Goal: Information Seeking & Learning: Learn about a topic

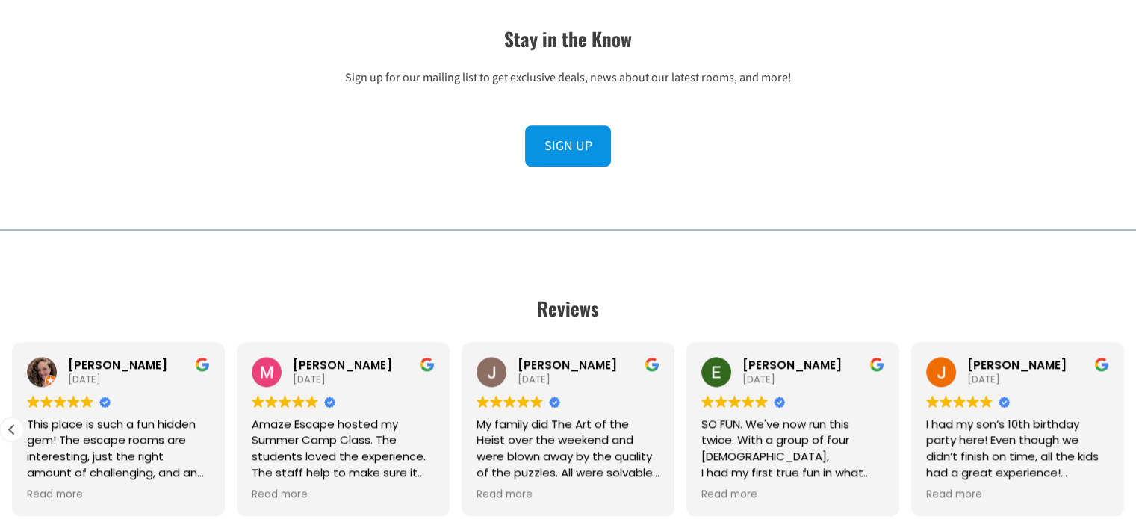
scroll to position [1793, 0]
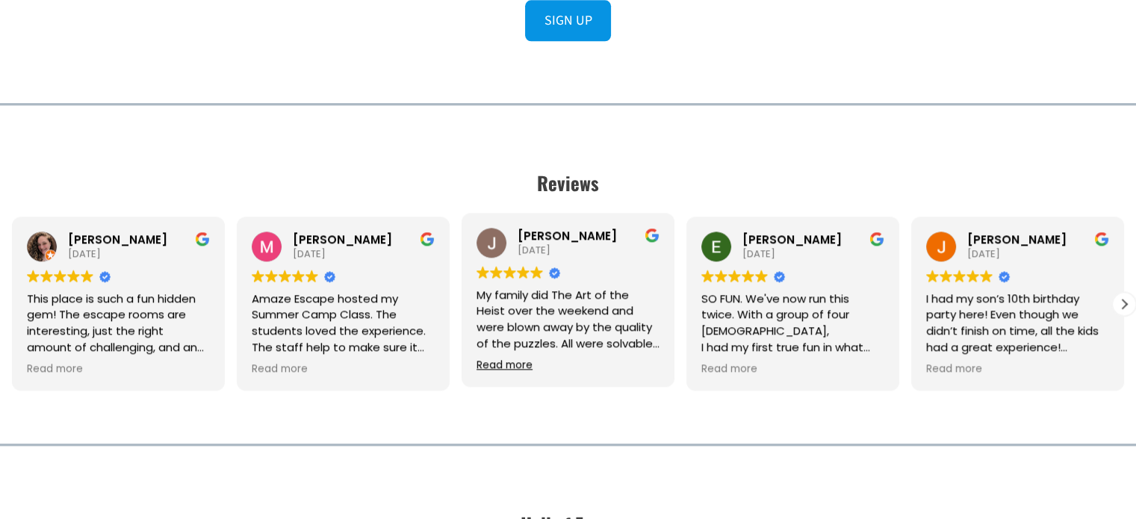
click at [518, 364] on span "Read more" at bounding box center [505, 366] width 56 height 14
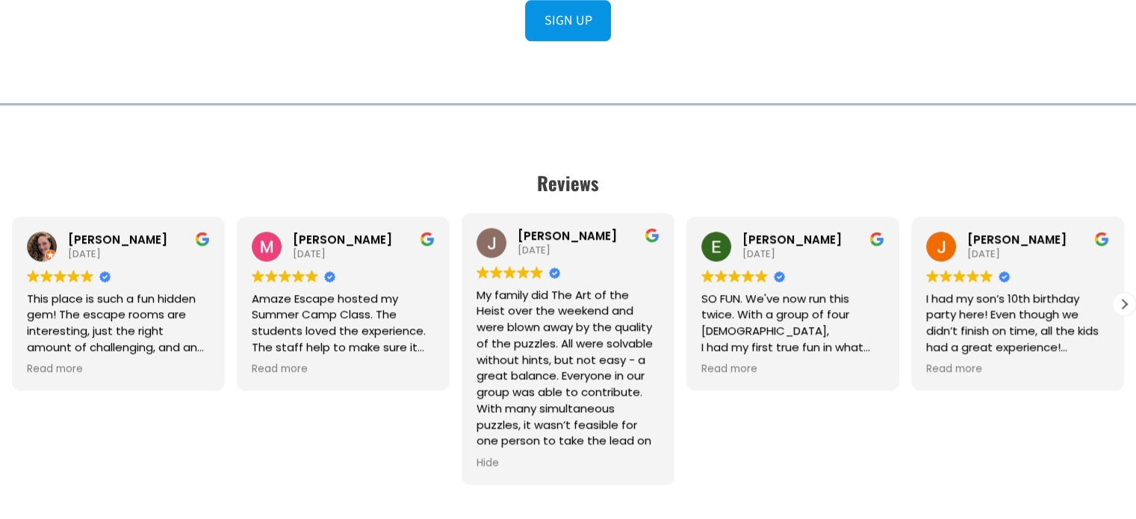
drag, startPoint x: 519, startPoint y: 334, endPoint x: 570, endPoint y: 388, distance: 74.5
click at [570, 388] on div "My family did The Art of the Heist over the weekend and were blown away by the …" at bounding box center [568, 368] width 183 height 163
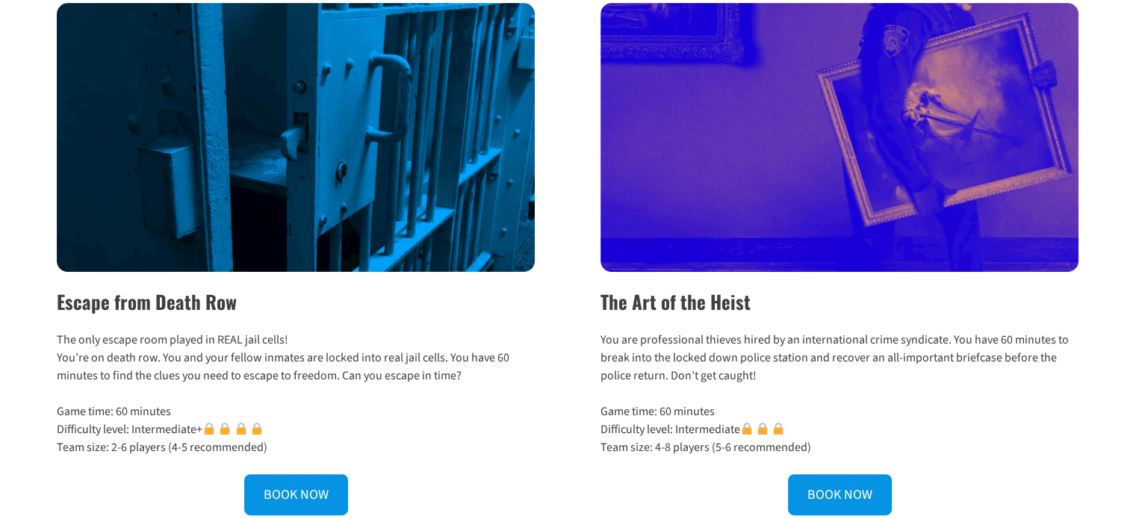
scroll to position [523, 0]
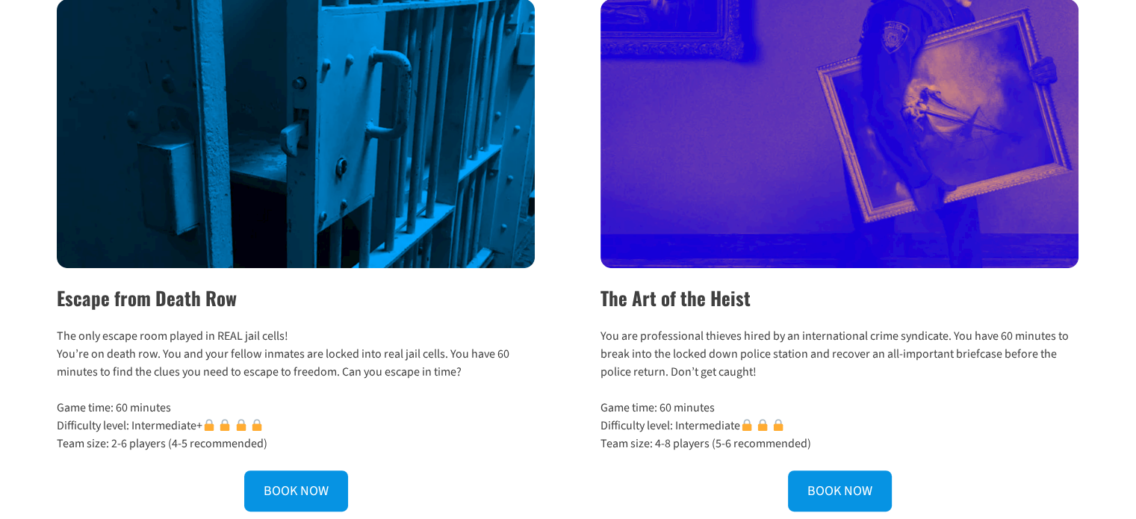
drag, startPoint x: 601, startPoint y: 295, endPoint x: 838, endPoint y: 380, distance: 251.6
click at [838, 380] on div "The Art of the Heist You are professional thieves hired by an international cri…" at bounding box center [829, 255] width 499 height 512
click at [838, 380] on p "You are professional thieves hired by an international crime syndicate. You hav…" at bounding box center [840, 354] width 479 height 54
drag, startPoint x: 810, startPoint y: 367, endPoint x: 607, endPoint y: 304, distance: 213.3
click at [607, 304] on div "The Art of the Heist You are professional thieves hired by an international cri…" at bounding box center [829, 255] width 499 height 512
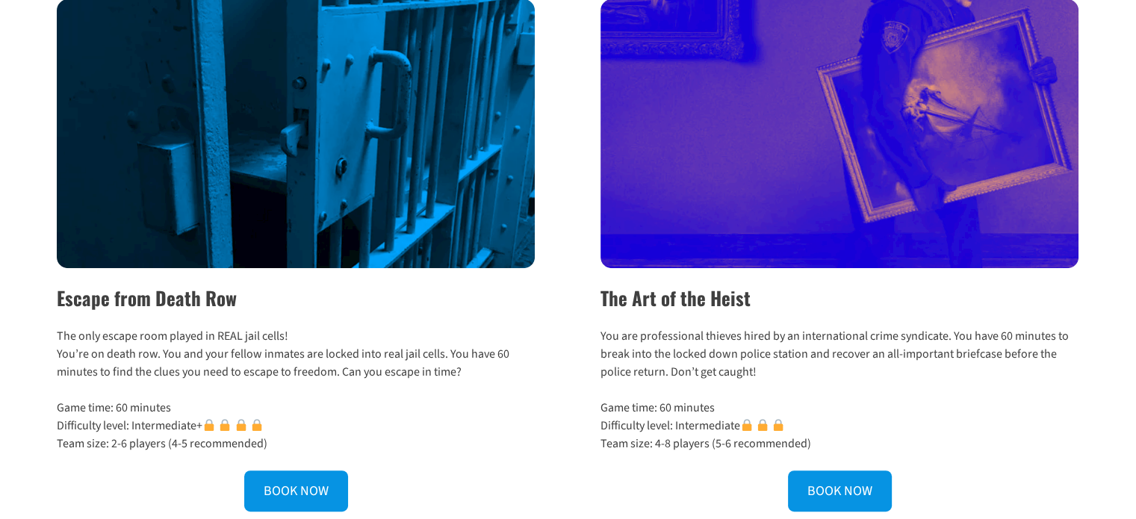
click at [607, 304] on h2 "The Art of the Heist" at bounding box center [840, 298] width 479 height 28
drag, startPoint x: 598, startPoint y: 300, endPoint x: 810, endPoint y: 364, distance: 222.1
click at [810, 364] on div "The Art of the Heist You are professional thieves hired by an international cri…" at bounding box center [829, 255] width 499 height 512
click at [810, 364] on p "You are professional thieves hired by an international crime syndicate. You hav…" at bounding box center [840, 354] width 479 height 54
